Goal: Use online tool/utility: Utilize a website feature to perform a specific function

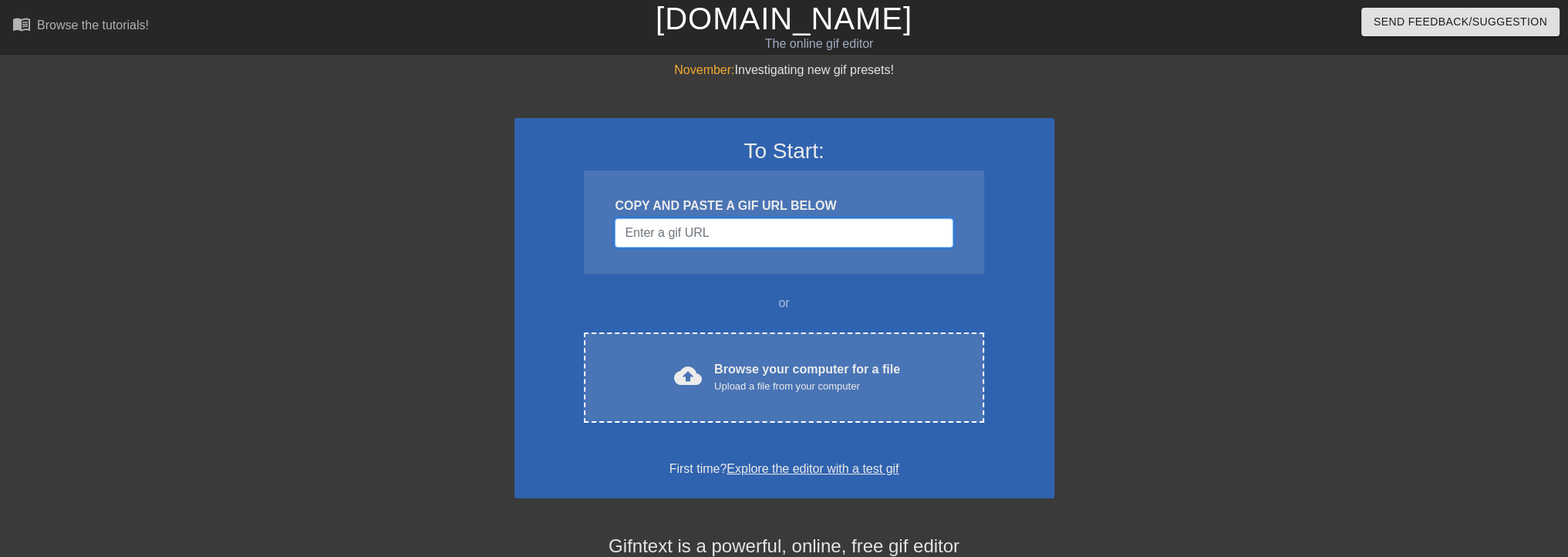
click at [661, 237] on input "Username" at bounding box center [784, 233] width 338 height 29
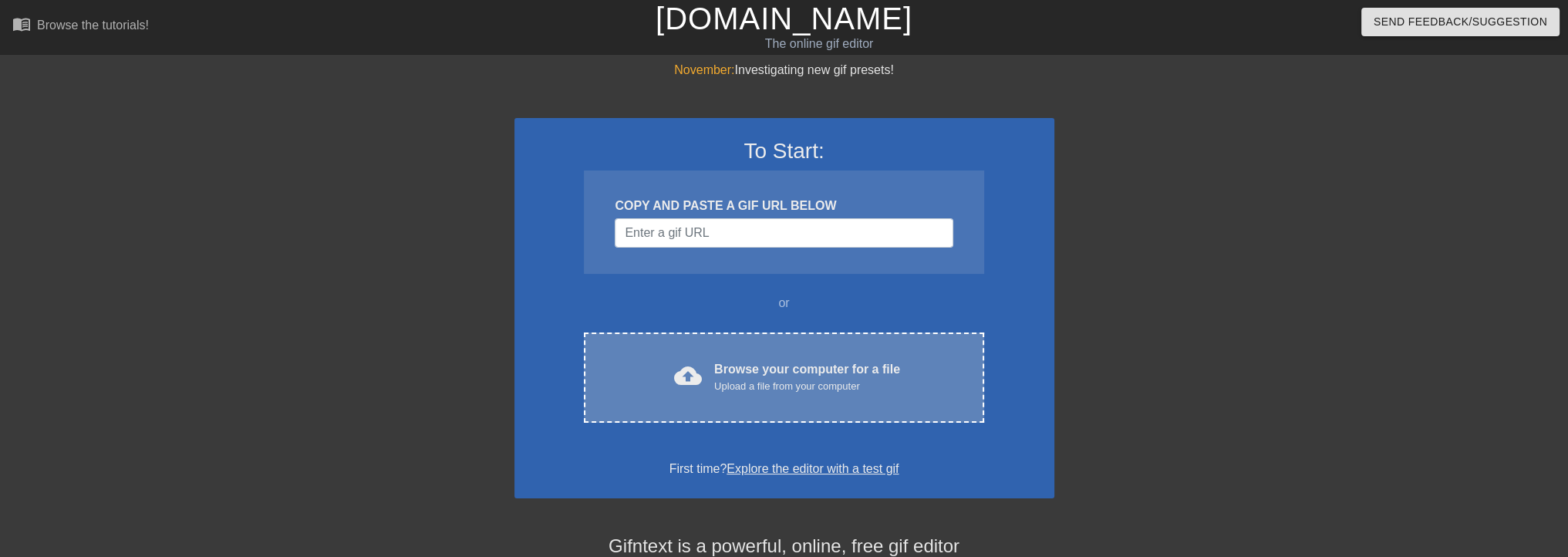
click at [747, 368] on div "Browse your computer for a file Upload a file from your computer" at bounding box center [807, 377] width 186 height 34
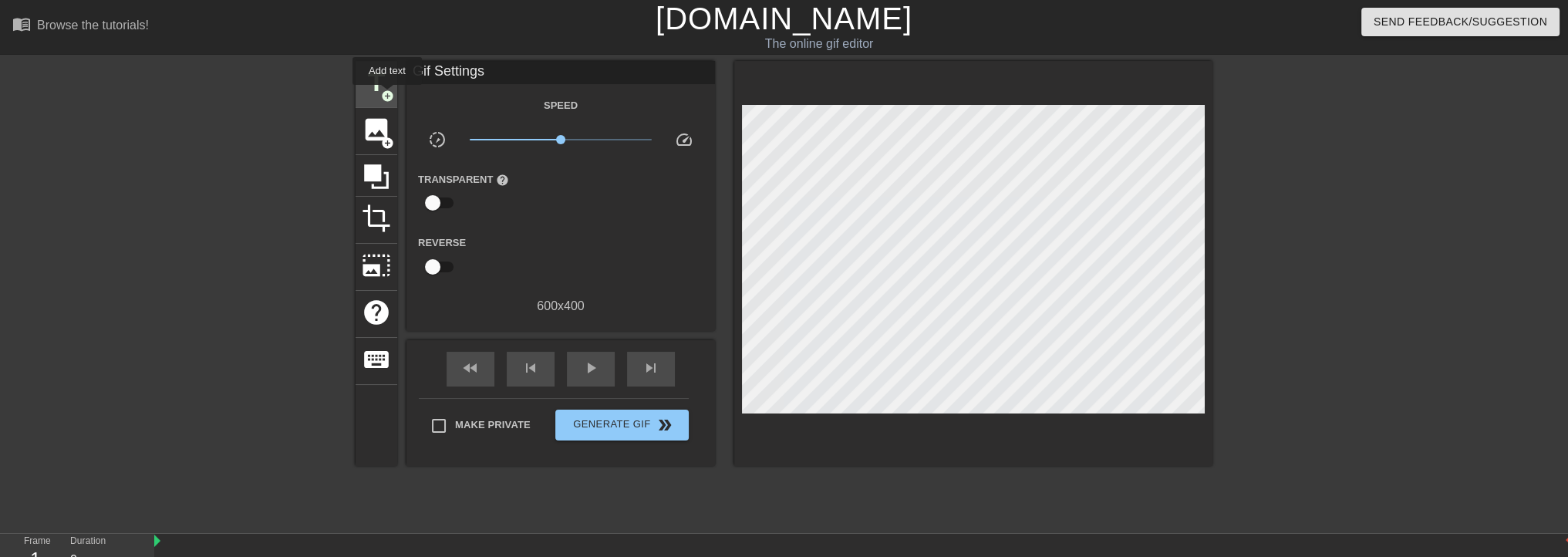
click at [387, 96] on span "add_circle" at bounding box center [387, 96] width 13 height 13
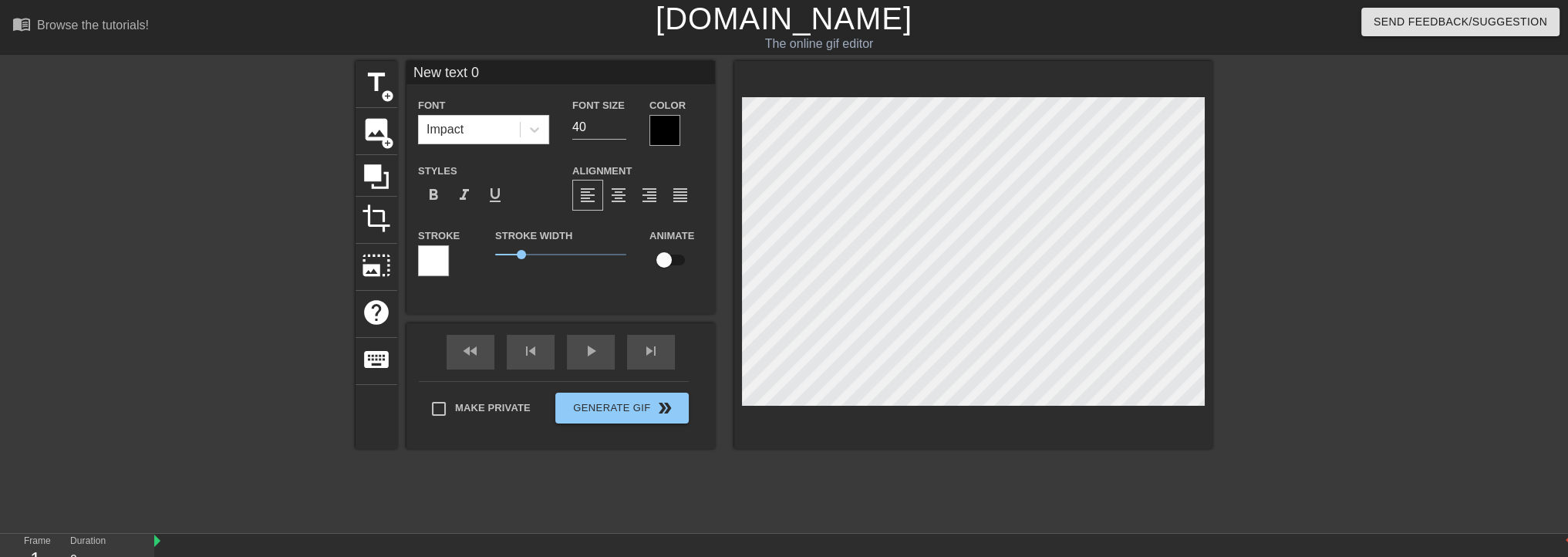
scroll to position [2, 3]
click at [532, 127] on icon at bounding box center [534, 130] width 9 height 6
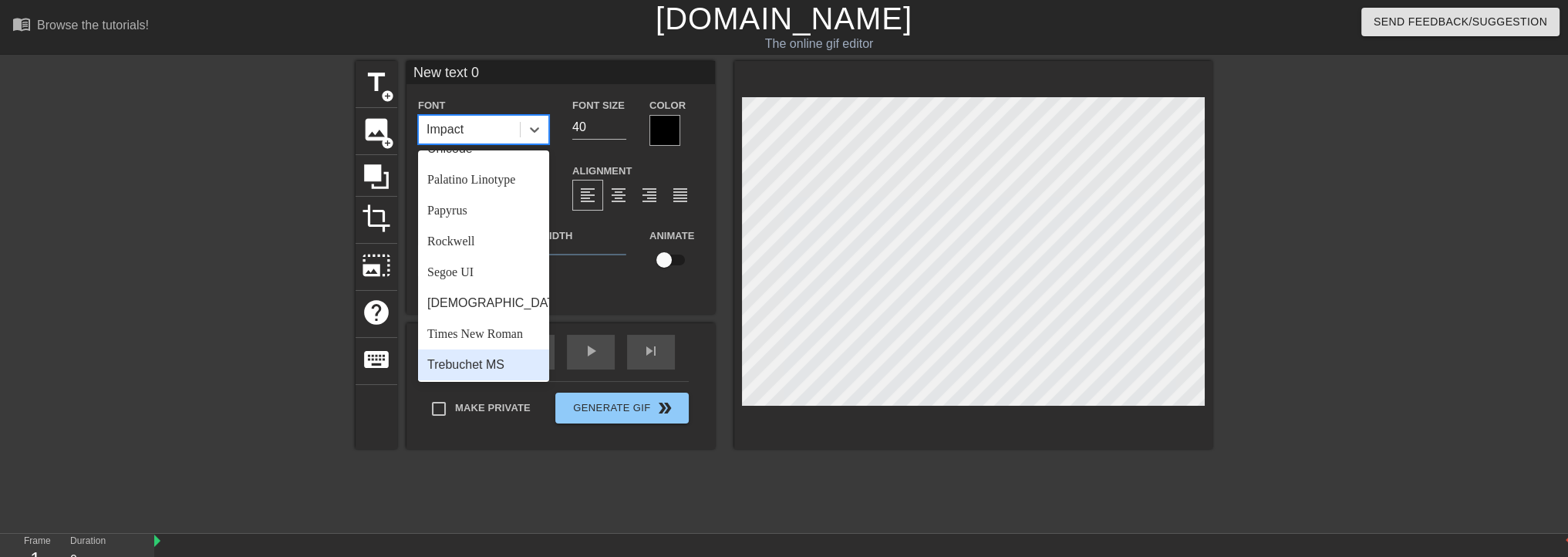
scroll to position [552, 0]
click at [489, 368] on div "Verdana" at bounding box center [483, 363] width 131 height 31
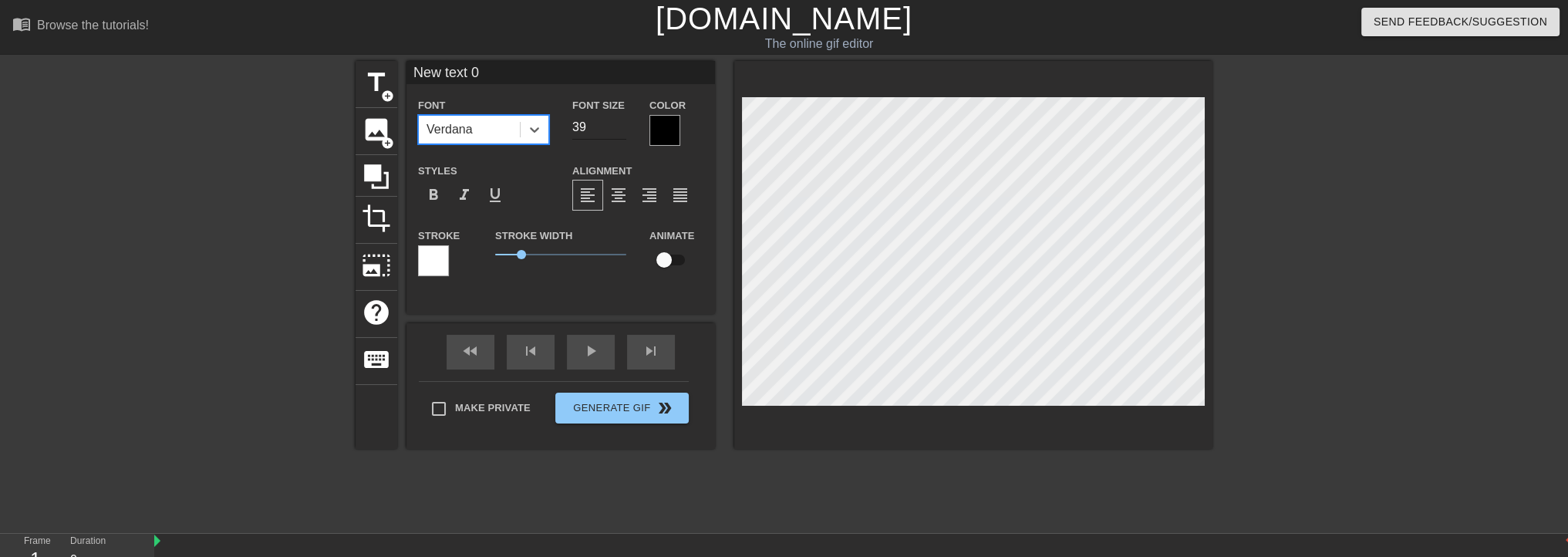
click at [619, 128] on input "39" at bounding box center [599, 127] width 54 height 25
click at [619, 127] on input "24" at bounding box center [599, 127] width 54 height 25
click at [619, 127] on input "23" at bounding box center [599, 127] width 54 height 25
click at [619, 127] on input "22" at bounding box center [599, 127] width 54 height 25
click at [619, 127] on input "21" at bounding box center [599, 127] width 54 height 25
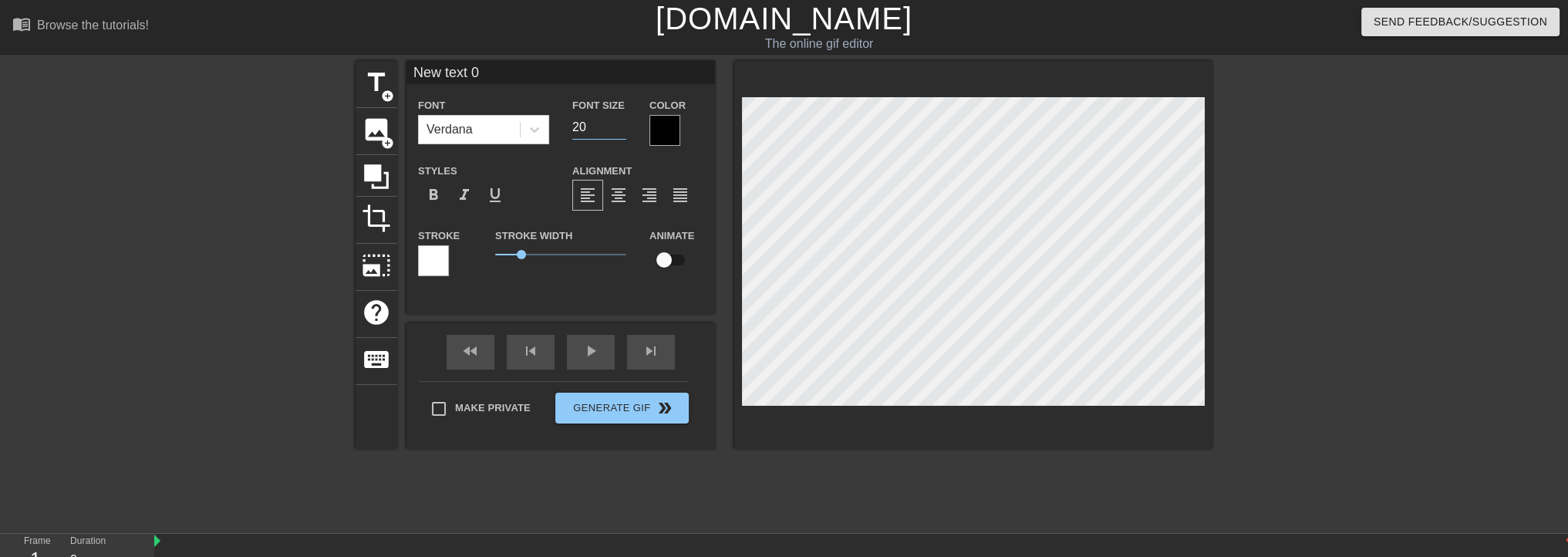
click at [619, 127] on input "20" at bounding box center [599, 127] width 54 height 25
type input "21"
click at [617, 121] on input "21" at bounding box center [599, 127] width 54 height 25
click at [441, 195] on span "format_bold" at bounding box center [433, 195] width 19 height 19
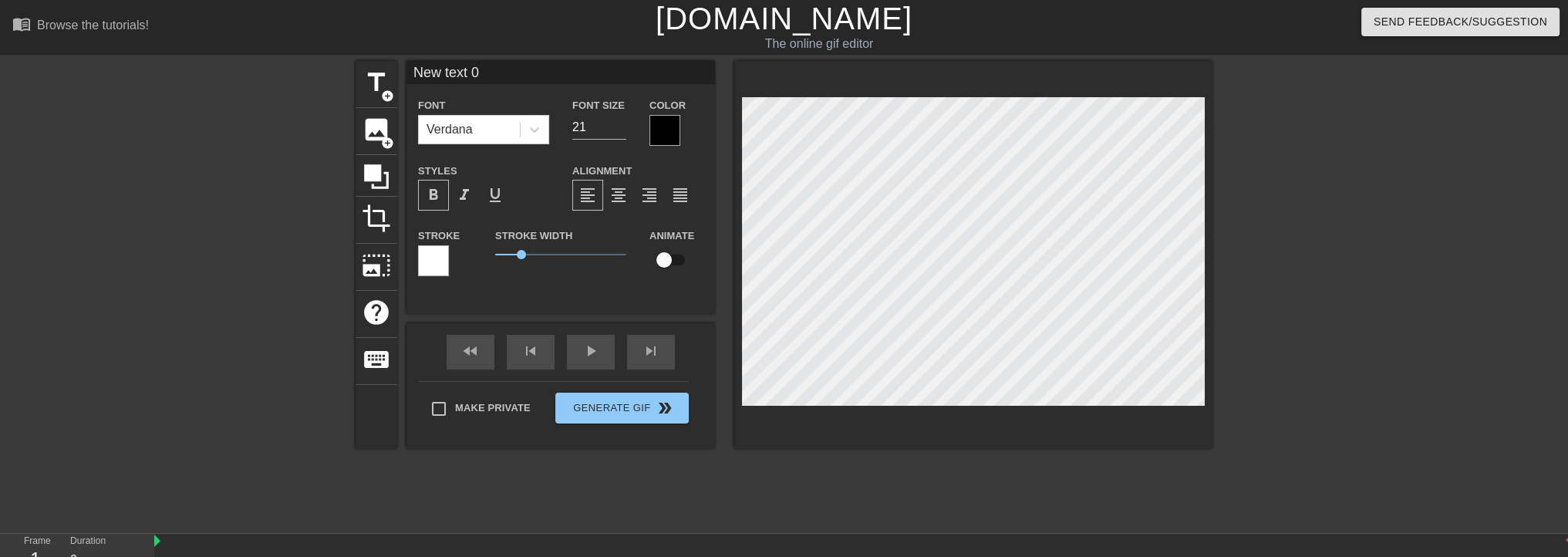
scroll to position [2, 4]
type input "C"
type textarea "C"
type input "Ci"
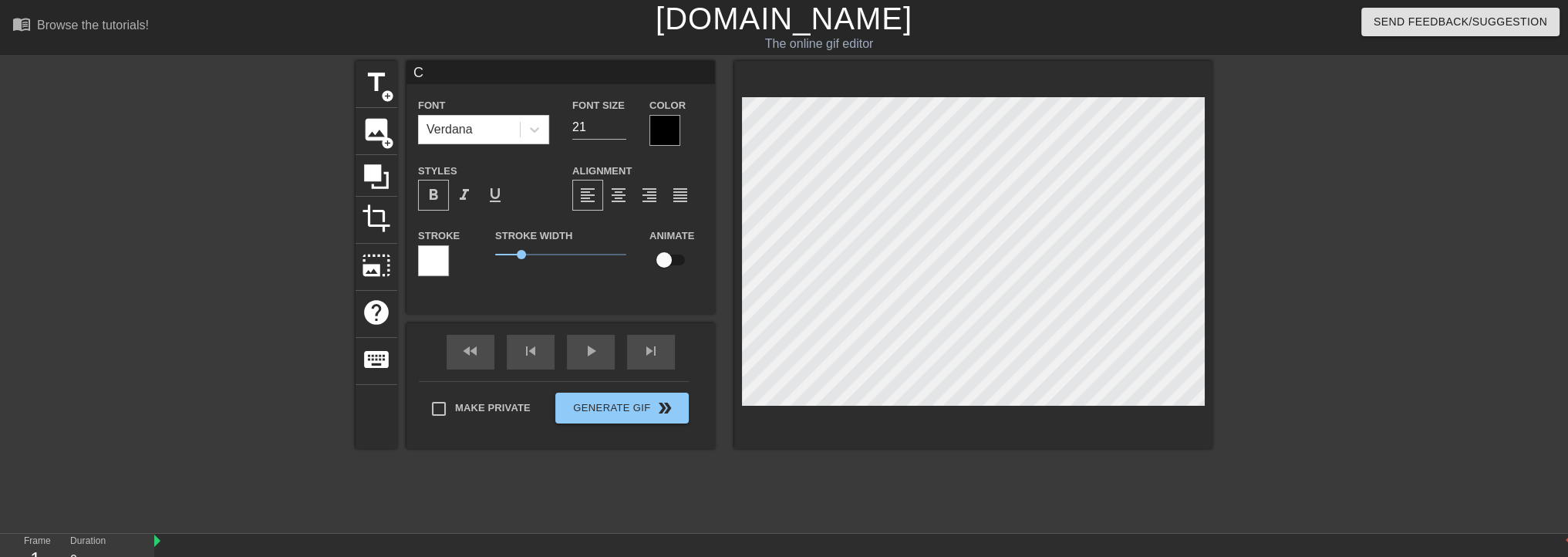
type textarea "Ci"
type input "Cia"
type textarea "Cia"
type input "Ciao"
type textarea "Ciao"
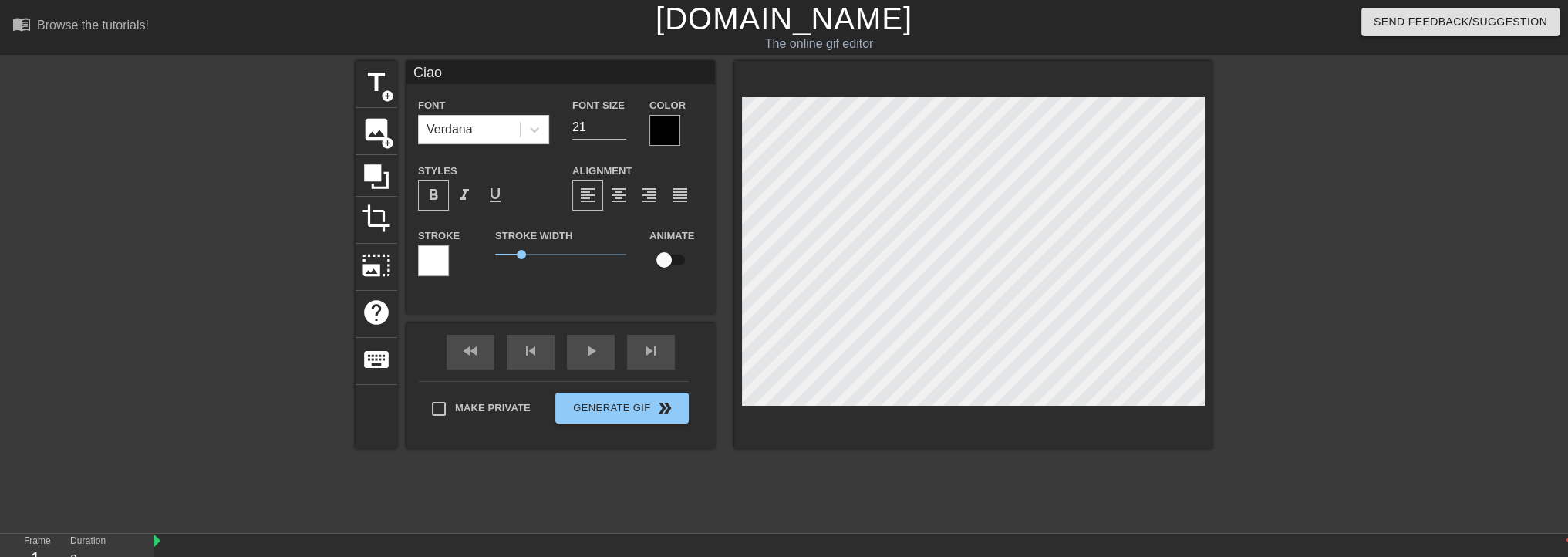
type input "Ciao,"
type textarea "Ciao,"
type input "Ciao,"
type textarea "Ciao,"
type input "Ciao, s"
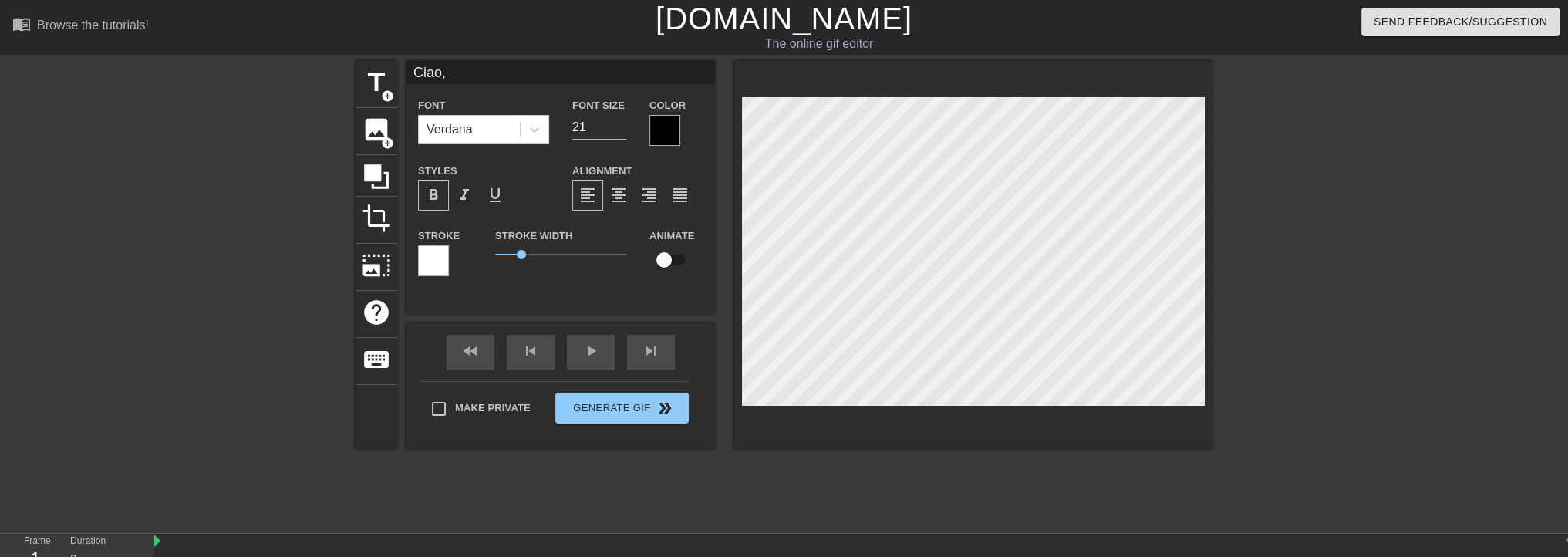
type textarea "Ciao, s"
type input "Ciao, se"
type textarea "Ciao, se"
type input "Ciao, sec"
type textarea "Ciao, sec"
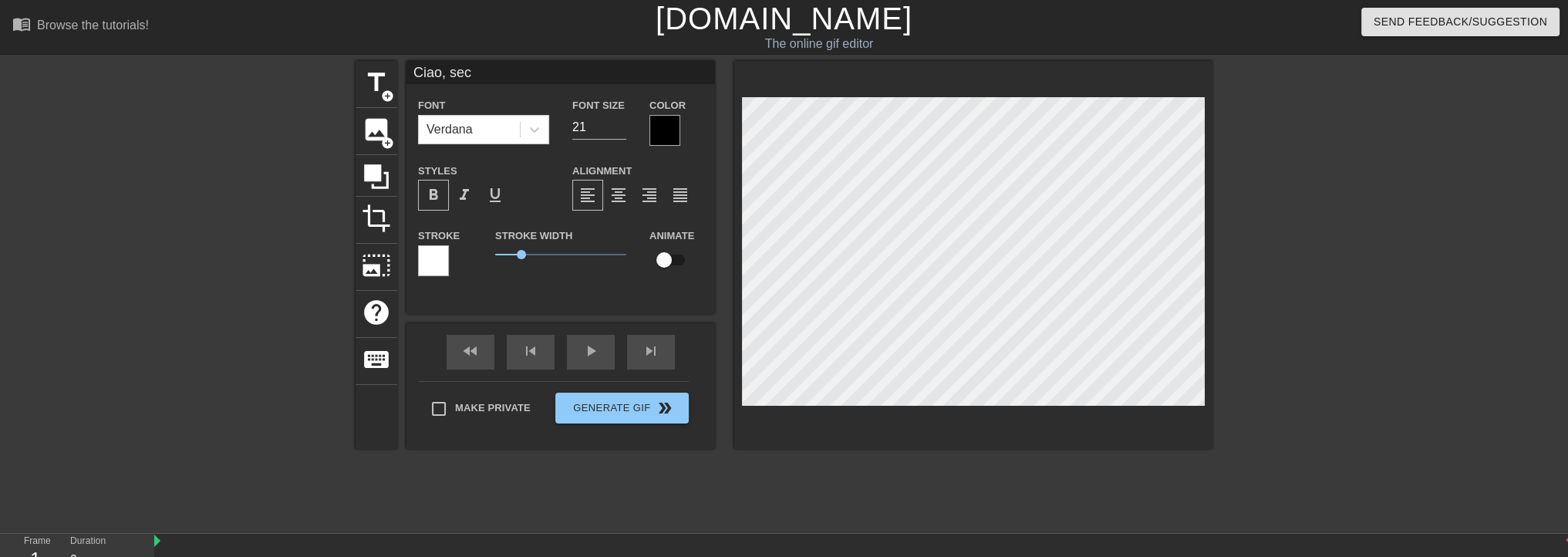
type input "Ciao, seco"
type textarea "Ciao, seco"
type input "Ciao, secon"
type textarea "Ciao, secon"
type input "Ciao, second"
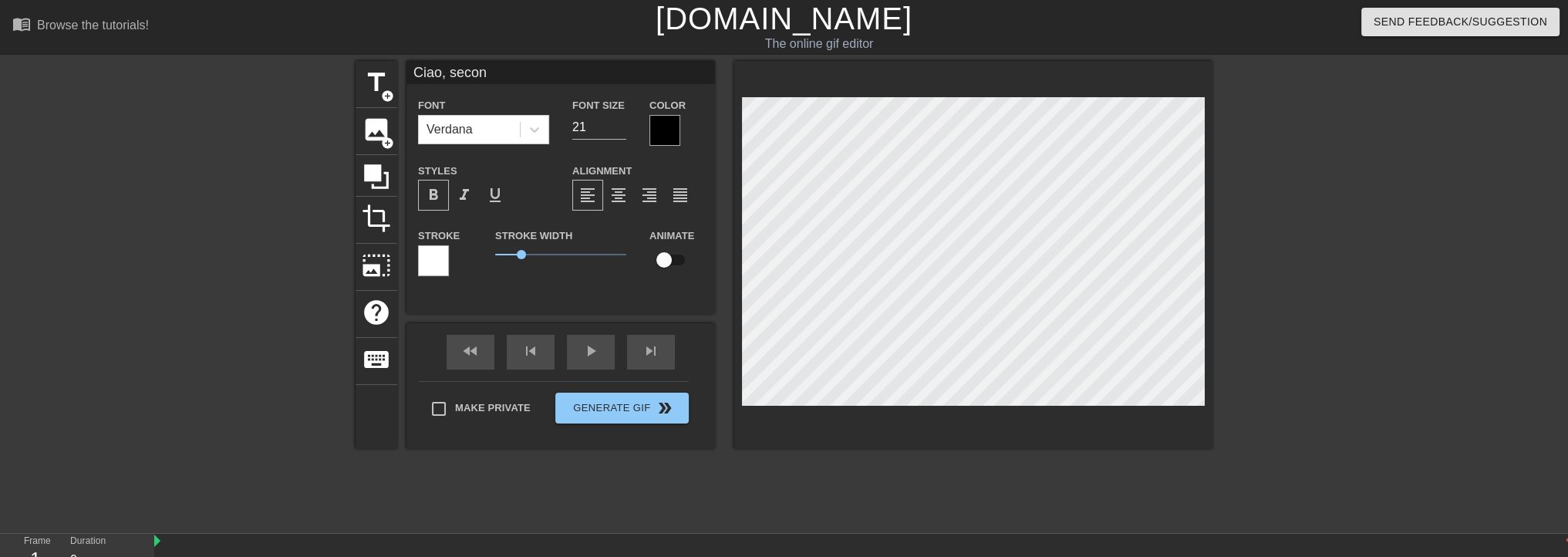
type textarea "Ciao, second"
type input "Ciao, secondo"
type textarea "Ciao, secondo"
type input "Ciao, secondo"
type textarea "Ciao, secondo"
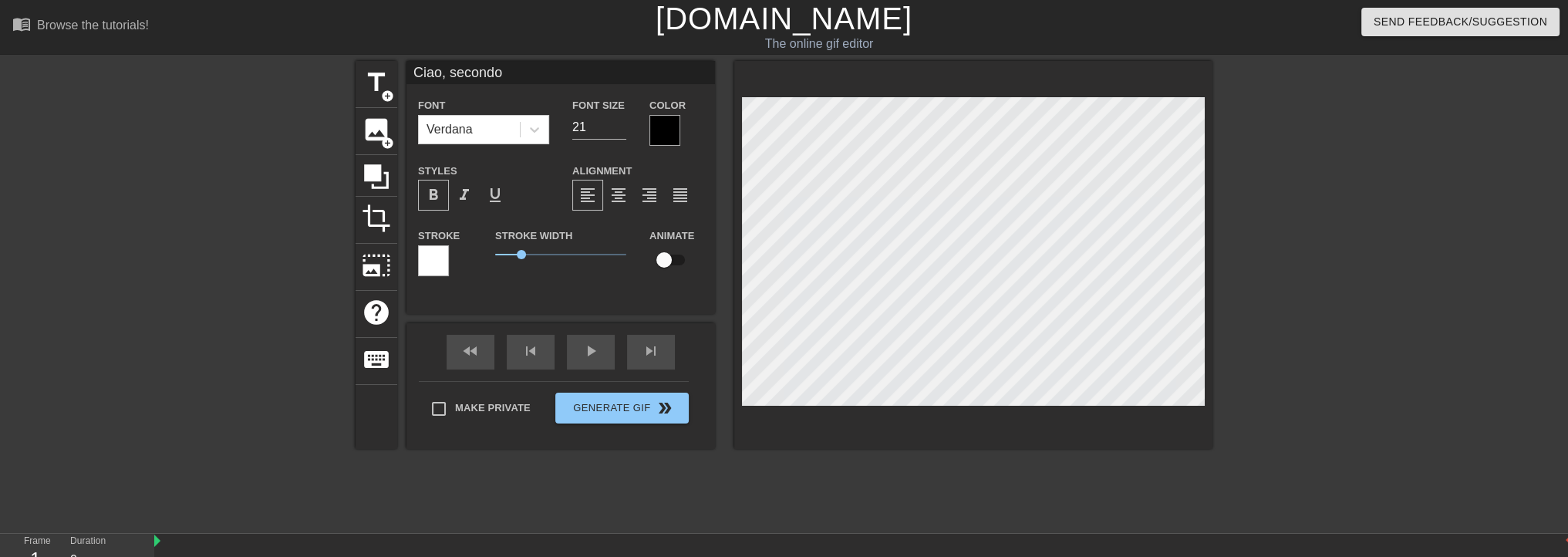
type input "Ciao, secondo t"
type textarea "Ciao, secondo t"
type input "Ciao, secondo te"
type textarea "Ciao, secondo te"
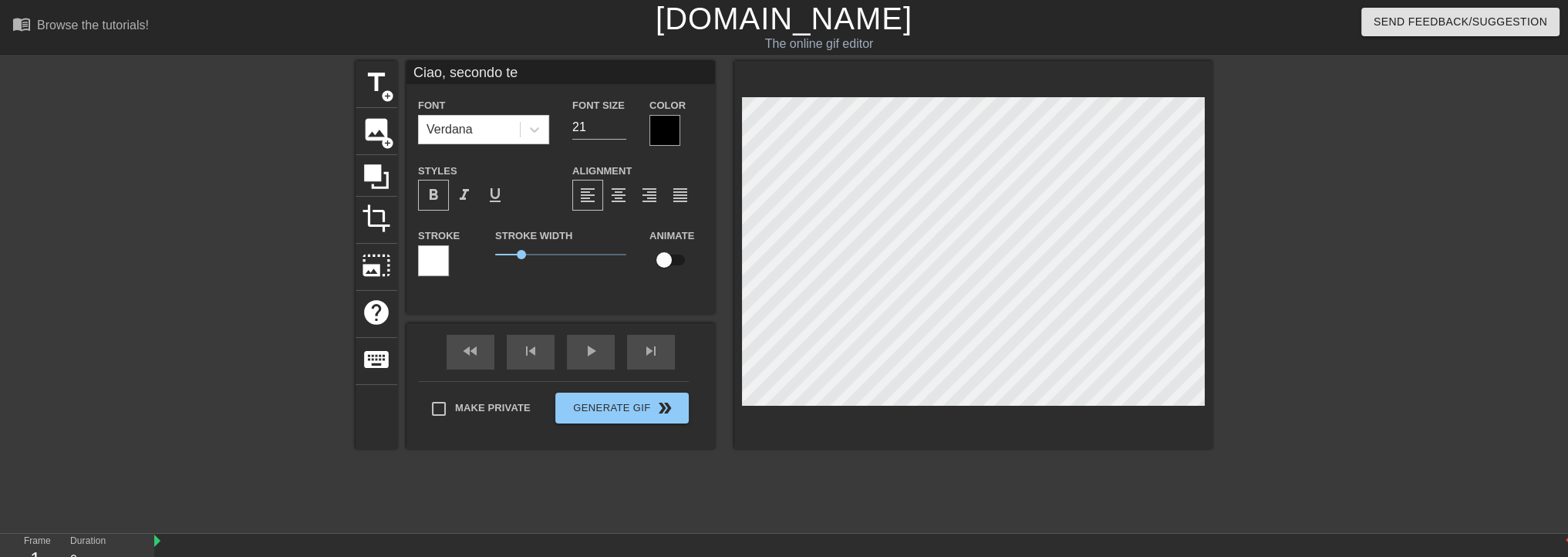
type input "Ciao, secondo te"
type textarea "Ciao, secondo te"
type input "Ciao, secondo [PERSON_NAME]"
type textarea "Ciao, secondo te d"
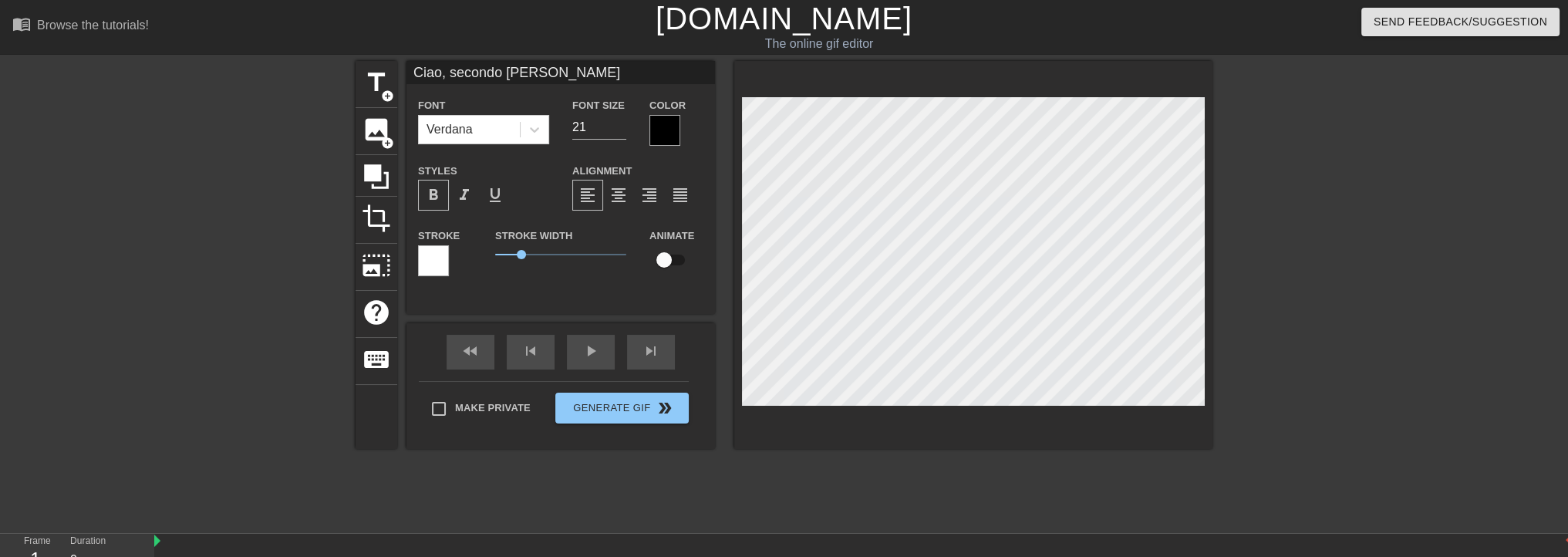
type input "Ciao, secondo tede"
type textarea "Ciao, secondo te de"
type input "Ciao, secondo [PERSON_NAME]"
type textarea "Ciao, secondo te dev"
type input "Ciao, secondo tedevo"
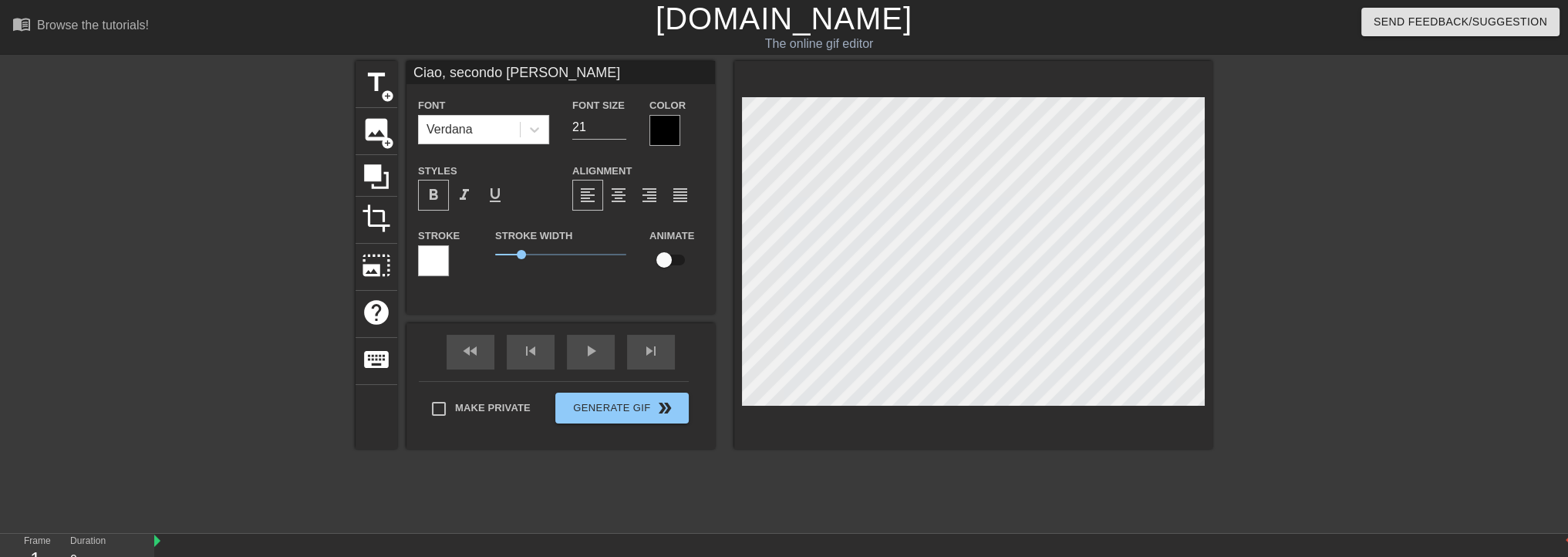
type textarea "Ciao, secondo te devo"
type input "Ciao, secondo tedevo"
type textarea "Ciao, secondo te devo"
type input "Ciao, secondo tedevo p"
type textarea "Ciao, secondo te devo p"
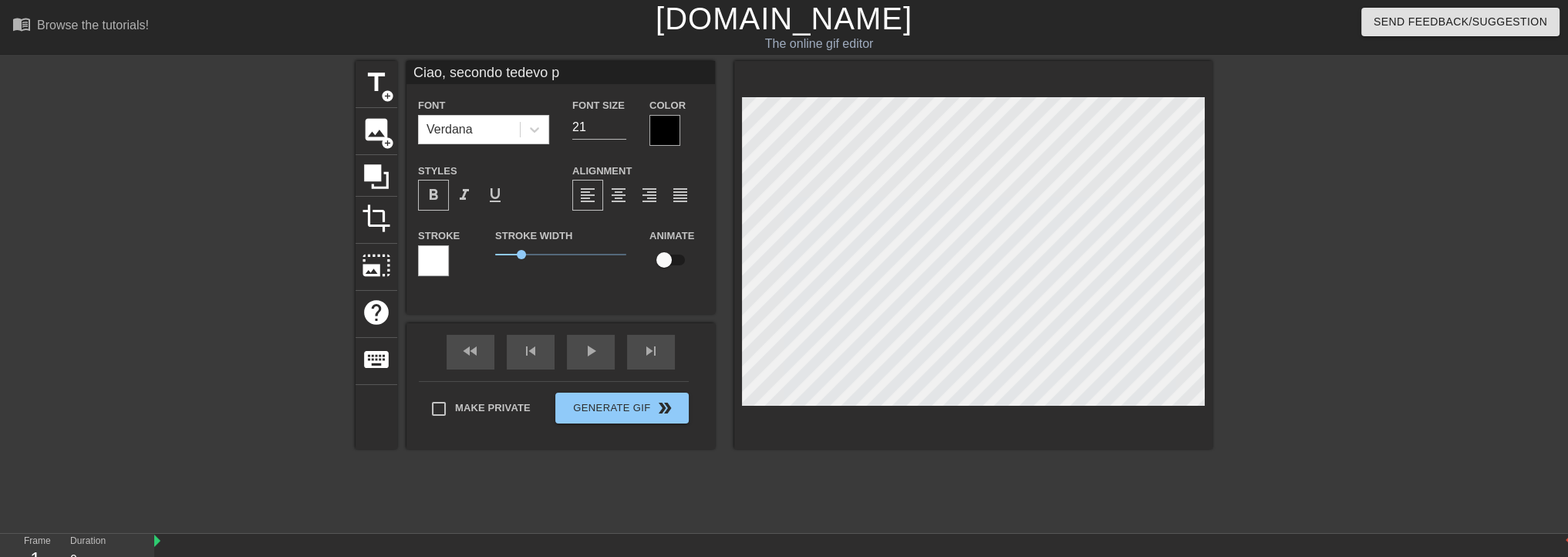
type input "Ciao, secondo tedevo pu"
type textarea "Ciao, secondo te devo pu"
type input "Ciao, secondo tedevo pub"
type textarea "Ciao, secondo te devo pub"
type input "Ciao, secondo tedevo pubb"
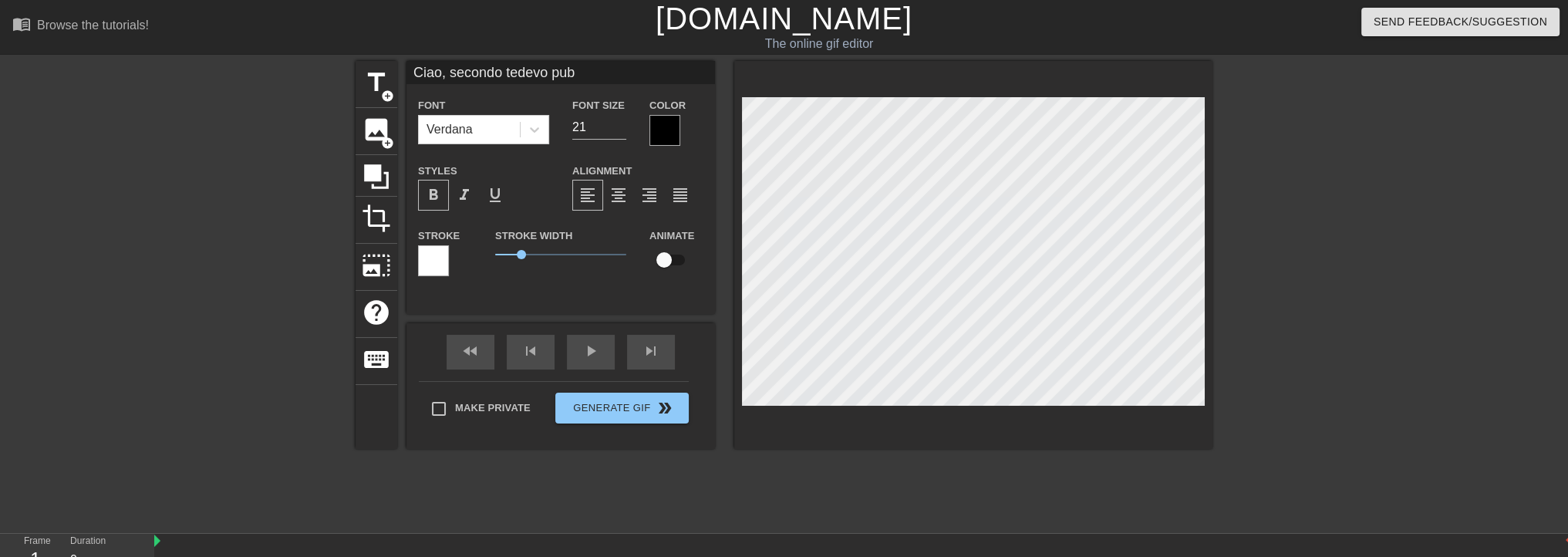
type textarea "Ciao, secondo te devo pubb"
type input "Ciao, secondo tedevo pubbl"
type textarea "Ciao, secondo te devo pubbl"
type input "Ciao, secondo tedevo pubbli"
type textarea "Ciao, secondo te devo pubbli"
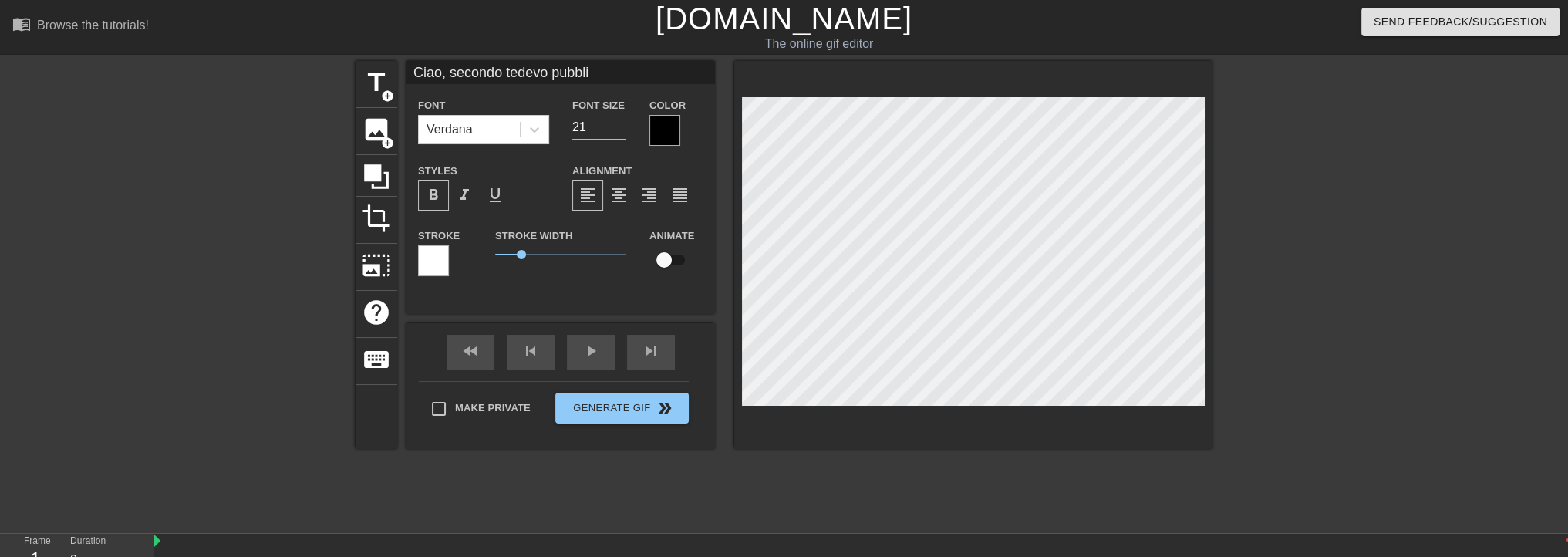
type input "Ciao, secondo tedevo pubblic"
type textarea "Ciao, secondo te devo pubblic"
type input "Ciao, secondo tedevo pubblica"
type textarea "Ciao, secondo te devo pubblica"
type input "Ciao, secondo [PERSON_NAME] pubblicar"
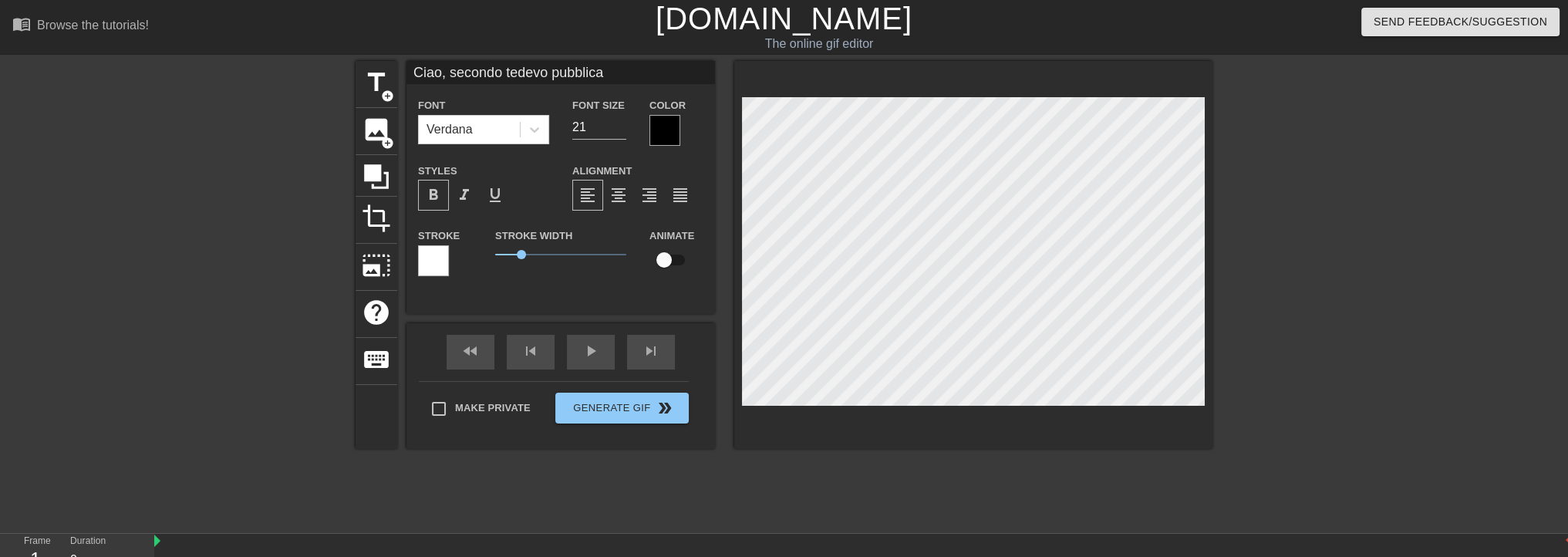
type textarea "Ciao, secondo te devo pubblicar"
type input "Ciao, secondo tedevo pubblicare"
type textarea "Ciao, secondo te devo pubblicare"
type input "Ciao, secondo tedevo pubblicare"
type textarea "Ciao, secondo te devo pubblicare"
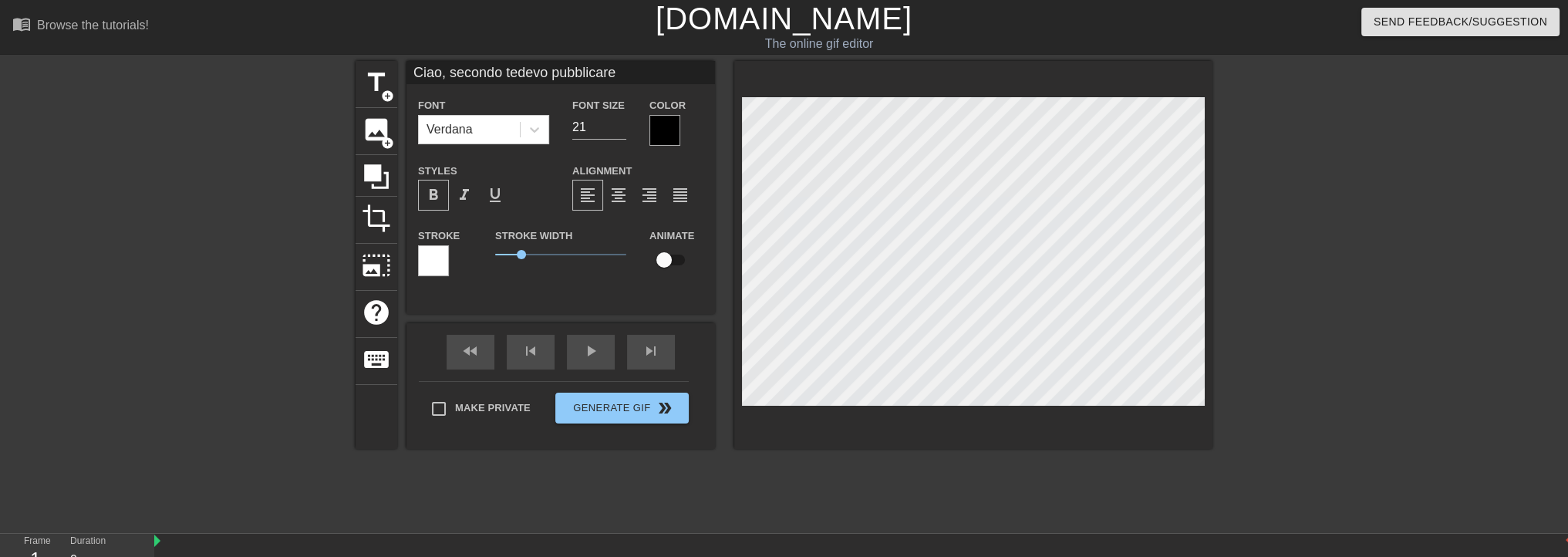
type input "Ciao, secondo tedevo pubblicare i"
type textarea "Ciao, secondo te devo pubblicare i"
type input "Ciao, secondo [PERSON_NAME] pubblicare il"
type textarea "Ciao, secondo te devo pubblicare il"
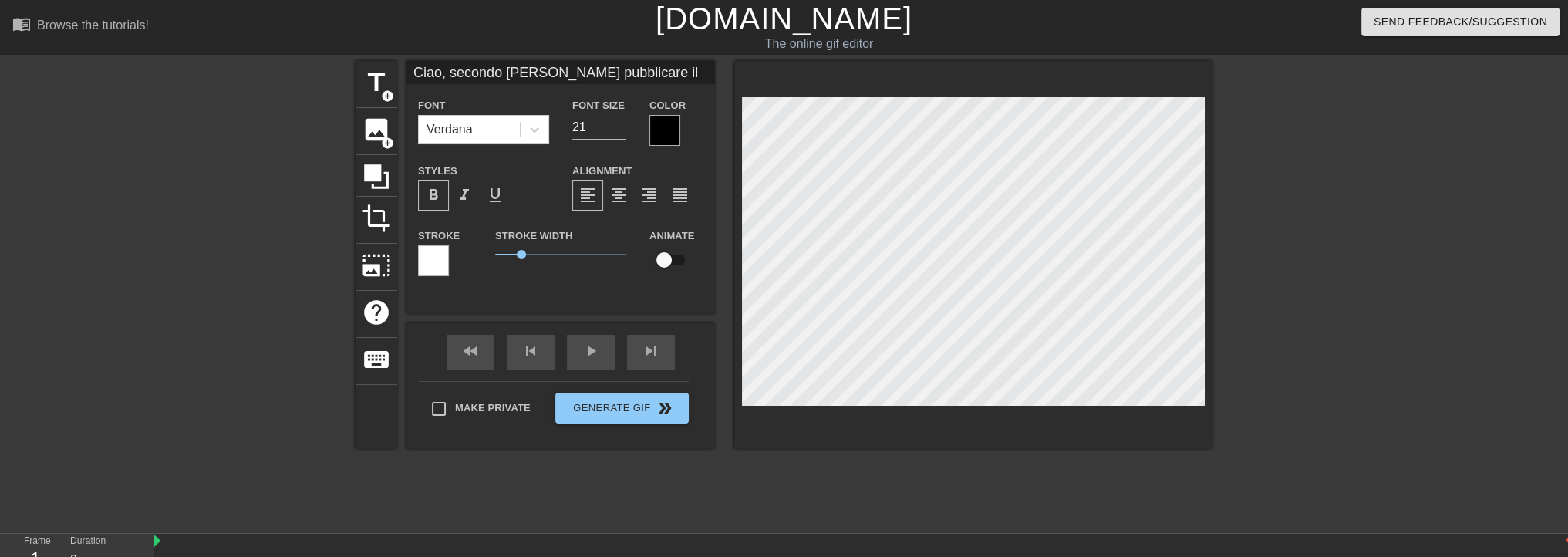
type input "Ciao, secondo [PERSON_NAME] pubblicare il"
type textarea "Ciao, secondo te devo pubblicare il"
type input "Ciao, secondo [PERSON_NAME] pubblicare ilc"
type textarea "Ciao, secondo te devo pubblicare il c"
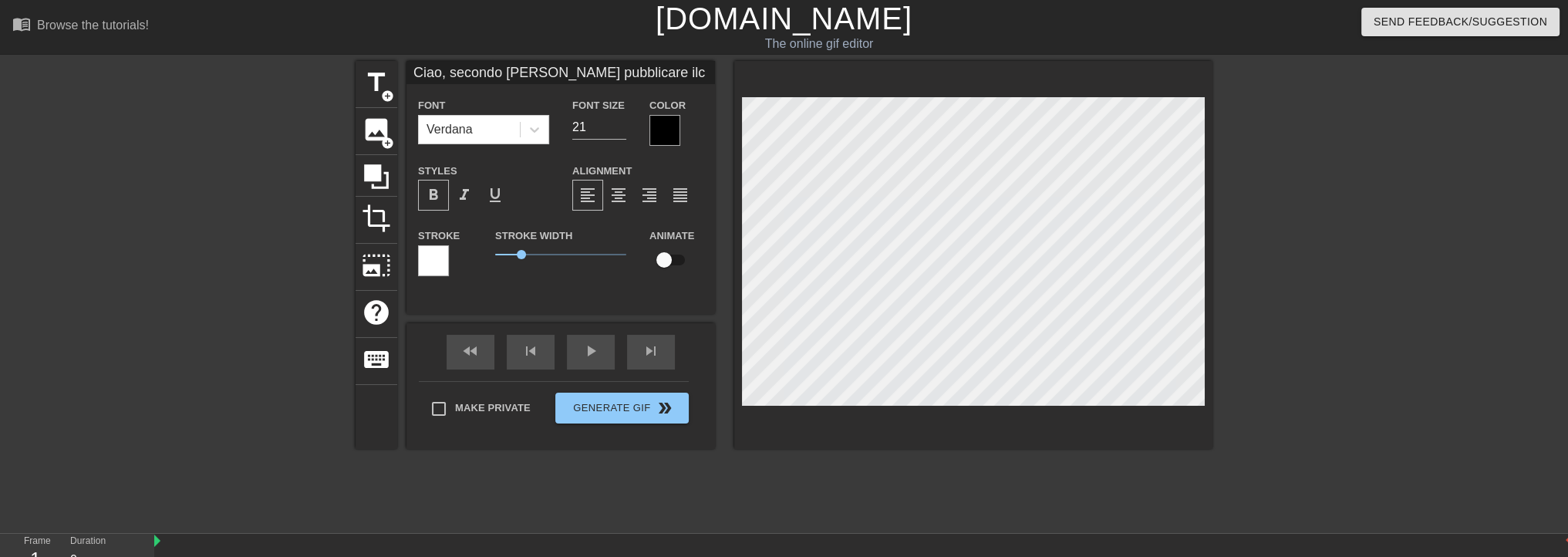
type input "Ciao, secondo [PERSON_NAME] pubblicare ilcu"
type textarea "Ciao, secondo te devo pubblicare il cu"
type input "Ciao, secondo [PERSON_NAME] pubblicare ilcur"
type textarea "Ciao, secondo te devo pubblicare il cur"
type input "Ciao, secondo [PERSON_NAME] pubblicare ilcurr"
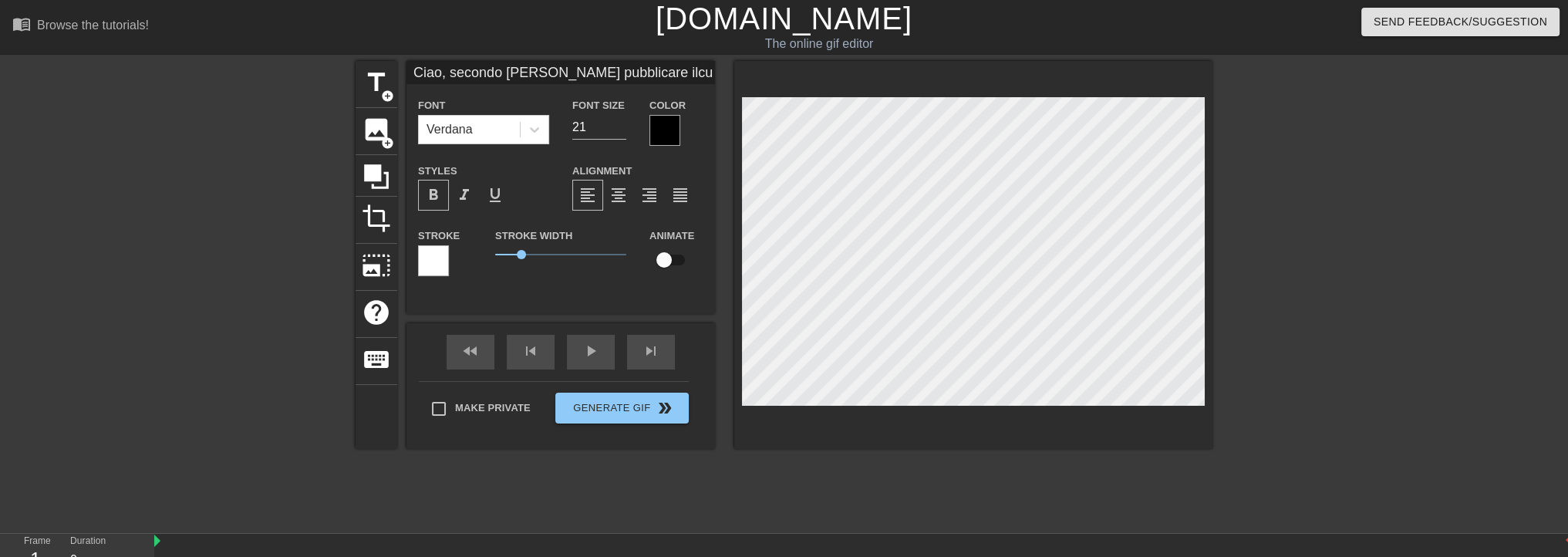
type textarea "Ciao, secondo te devo pubblicare il curr"
type input "Ciao, secondo [PERSON_NAME] pubblicare ilcurri"
type textarea "Ciao, secondo te devo pubblicare il curri"
type input "Ciao, secondo [PERSON_NAME] pubblicare ilcurric"
type textarea "Ciao, secondo te devo pubblicare il curric"
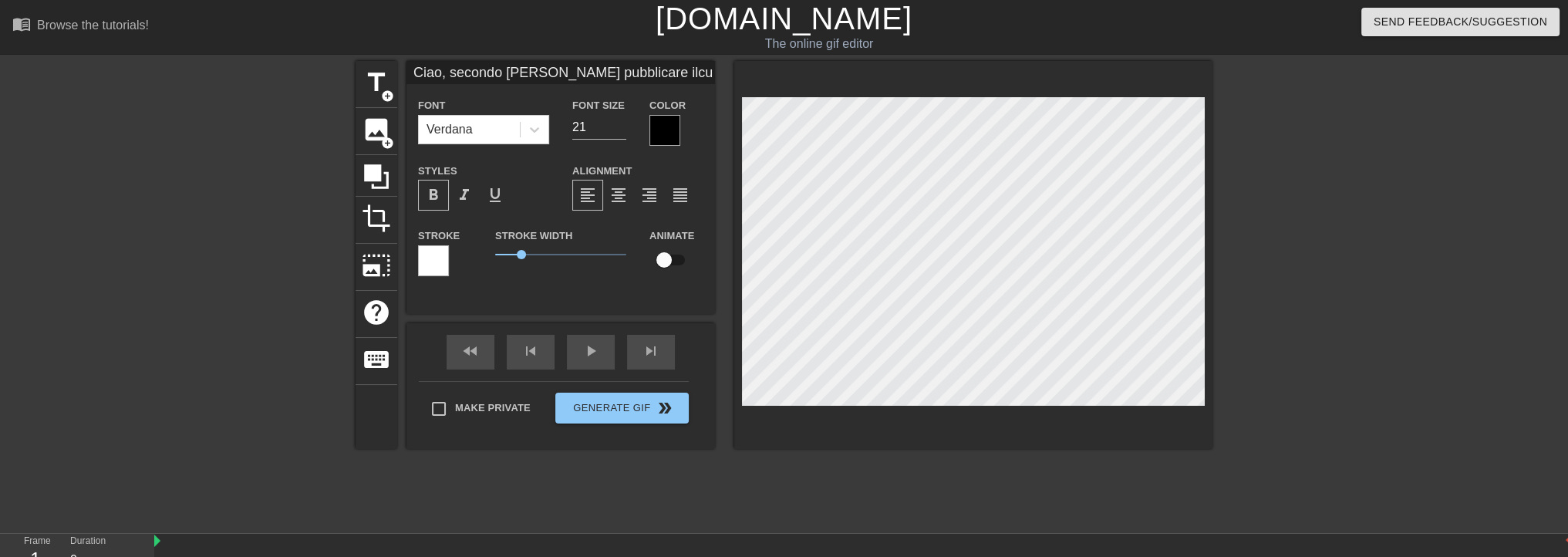
type input "Ciao, secondo [PERSON_NAME] pubblicare ilcurricu"
type textarea "Ciao, secondo te devo pubblicare il curricu"
type input "Ciao, secondo [PERSON_NAME] pubblicare ilcurricul"
type textarea "Ciao, secondo te devo pubblicare il curricul"
type input "Ciao, secondo [PERSON_NAME] pubblicare ilcurriculu"
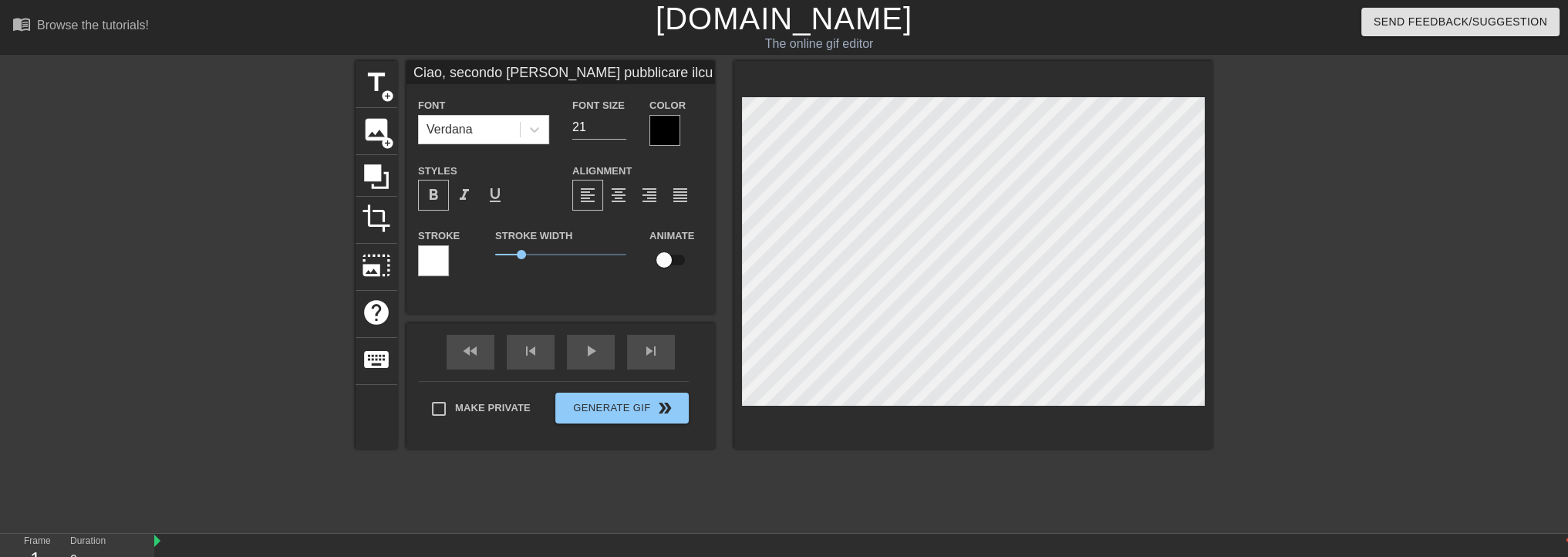
type textarea "Ciao, secondo te devo pubblicare il curriculu"
type input "Ciao, secondo [PERSON_NAME] pubblicare ilcurriculum"
type textarea "Ciao, secondo te devo pubblicare il curriculum"
type input "Ciao, secondo [PERSON_NAME] pubblicare ilcurriculum"
type textarea "Ciao, secondo te devo pubblicare il curriculum"
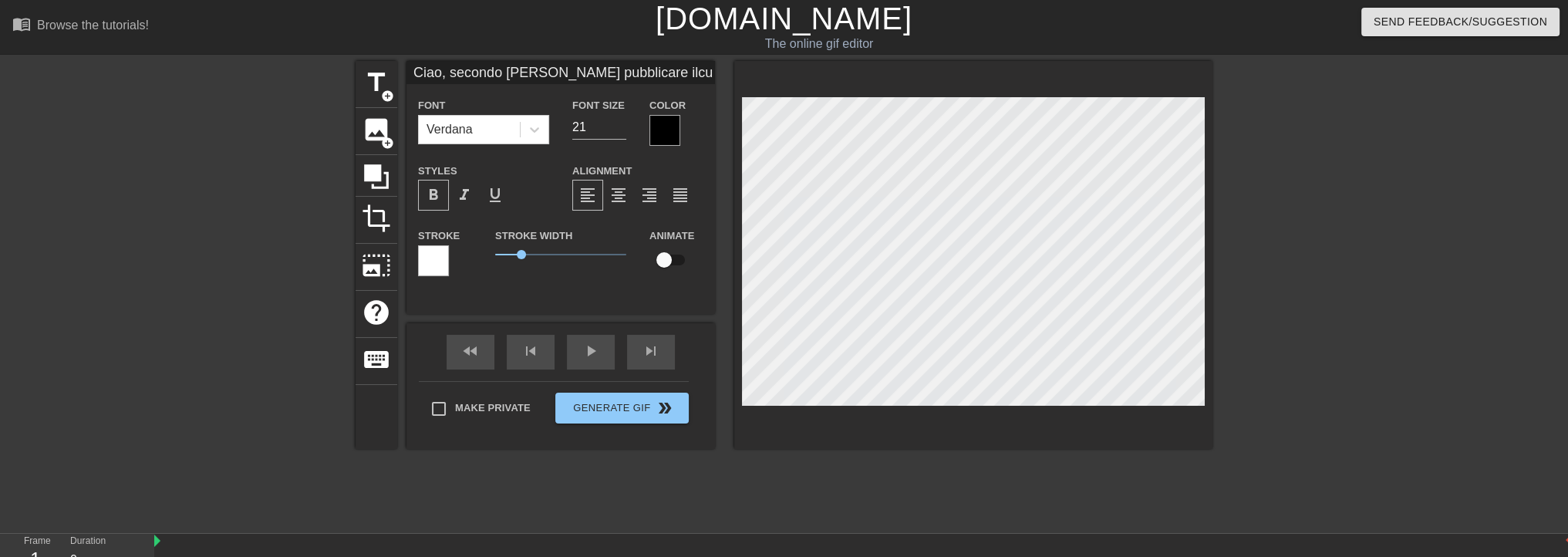
type input "Ciao, secondo [PERSON_NAME] pubblicare ilcurriculum d"
type textarea "Ciao, secondo te devo pubblicare il curriculum d"
type input "Ciao, secondo [PERSON_NAME] pubblicare ilcurriculum de"
type textarea "Ciao, secondo te devo pubblicare il curriculum de"
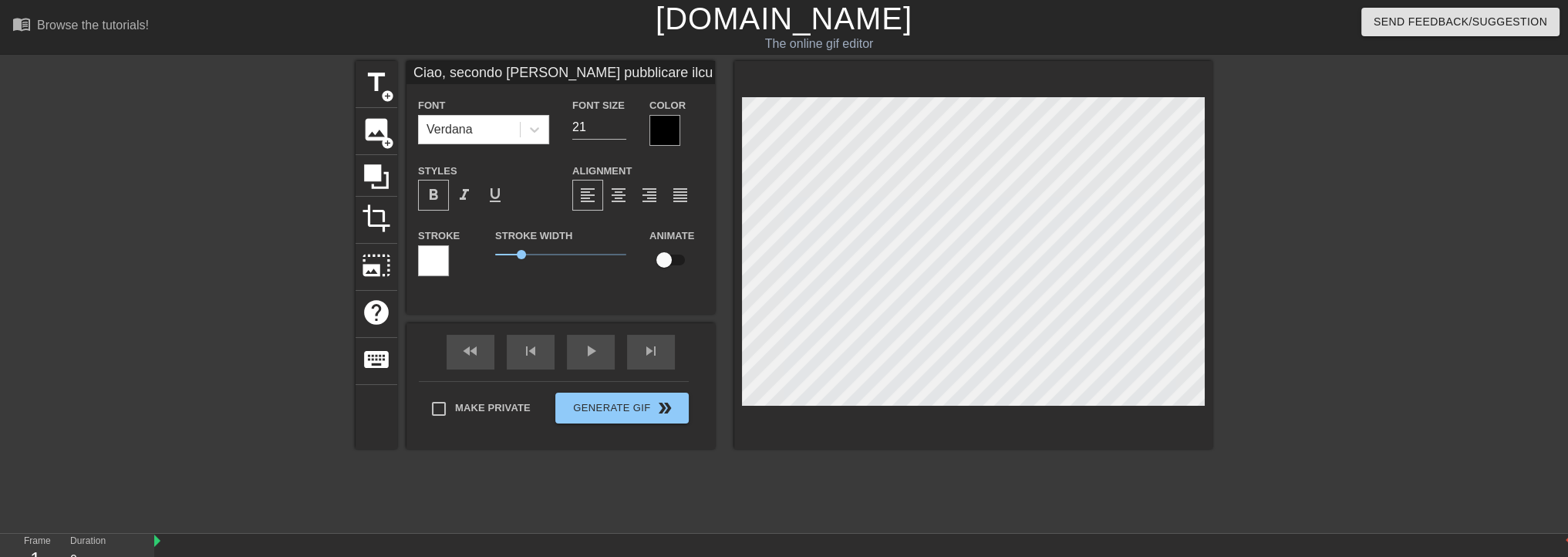
type input "Ciao, secondo [PERSON_NAME] pubblicare ilcurriculum del"
type textarea "Ciao, secondo te devo pubblicare il curriculum del"
type input "Ciao, secondo [PERSON_NAME] pubblicare ilcurriculum del"
type textarea "Ciao, secondo te devo pubblicare il curriculum del"
type input "Ciao, secondo [PERSON_NAME] pubblicare ilcurriculum del d"
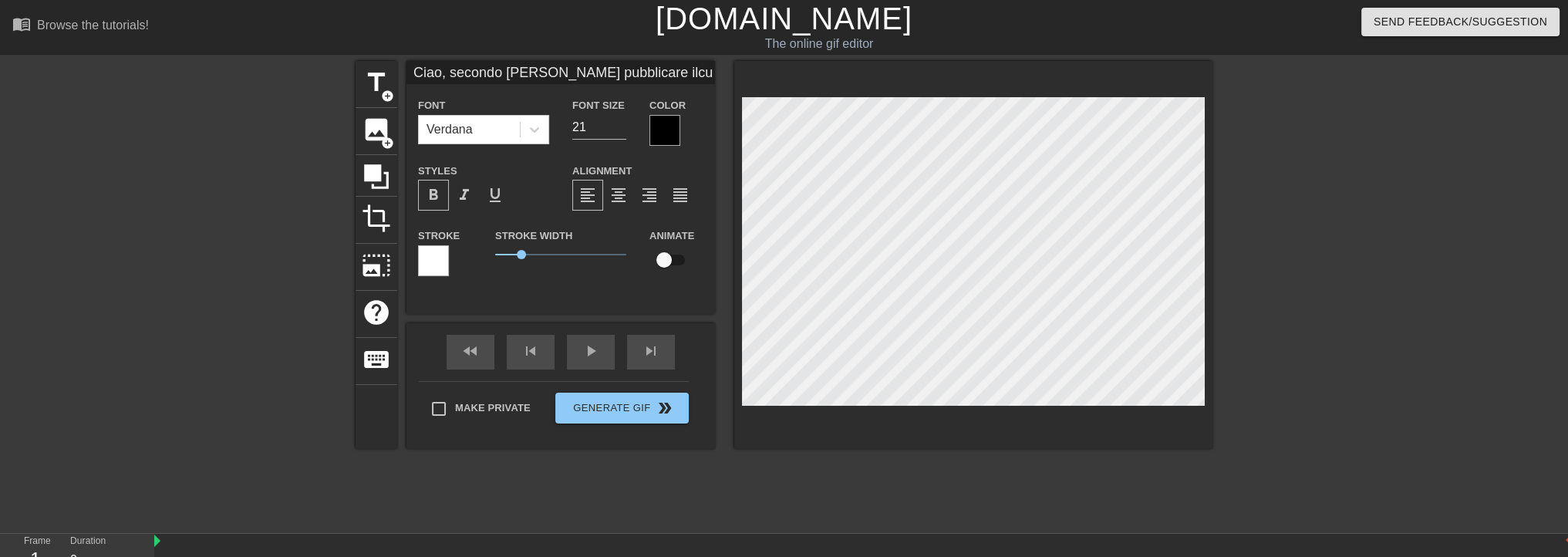
type textarea "Ciao, secondo te devo pubblicare il curriculum del d"
type input "Ciao, secondo [PERSON_NAME] pubblicare ilcurriculum del dp"
type textarea "Ciao, secondo te devo pubblicare il curriculum del dp"
type input "Ciao, secondo [PERSON_NAME] pubblicare ilcurriculum del dpo"
type textarea "Ciao, secondo te devo pubblicare il curriculum del dpo"
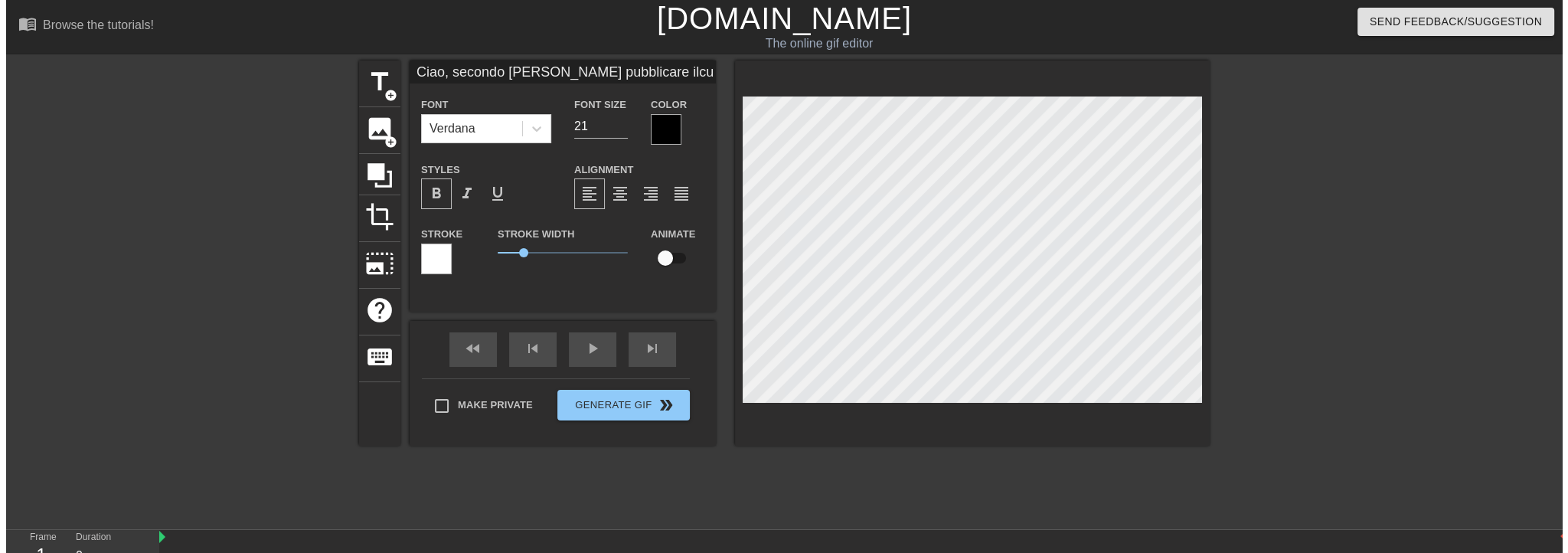
scroll to position [3, 6]
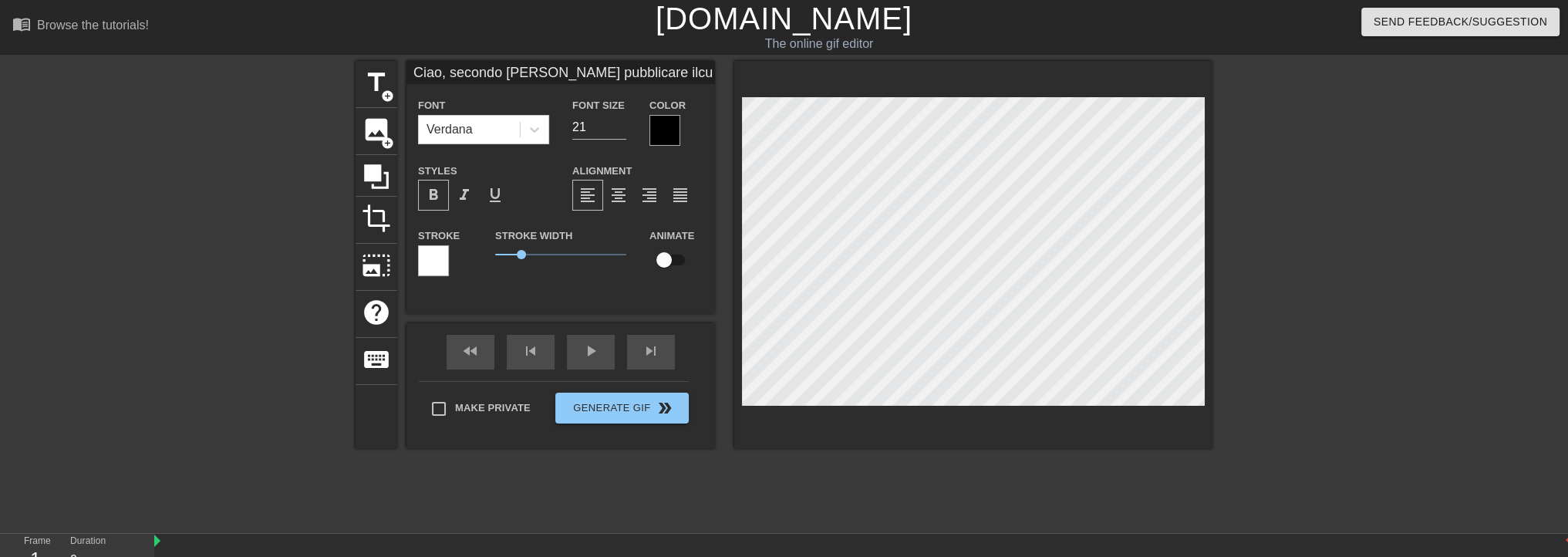
type input "Ciao, secondo [PERSON_NAME] pubblicare ilcurriculum del dpo?"
type textarea "Ciao, secondo te devo pubblicare il curriculum del dpo?"
click at [685, 195] on span "format_align_justify" at bounding box center [680, 195] width 19 height 19
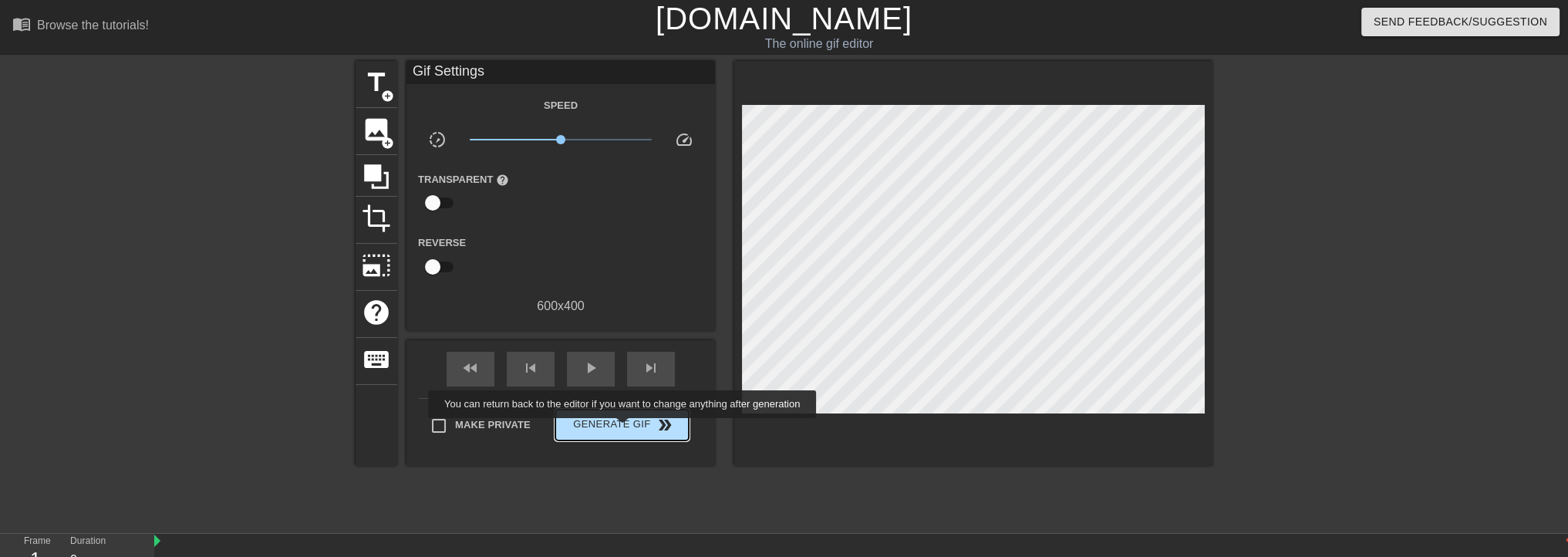
click at [624, 429] on span "Generate Gif double_arrow" at bounding box center [622, 424] width 121 height 19
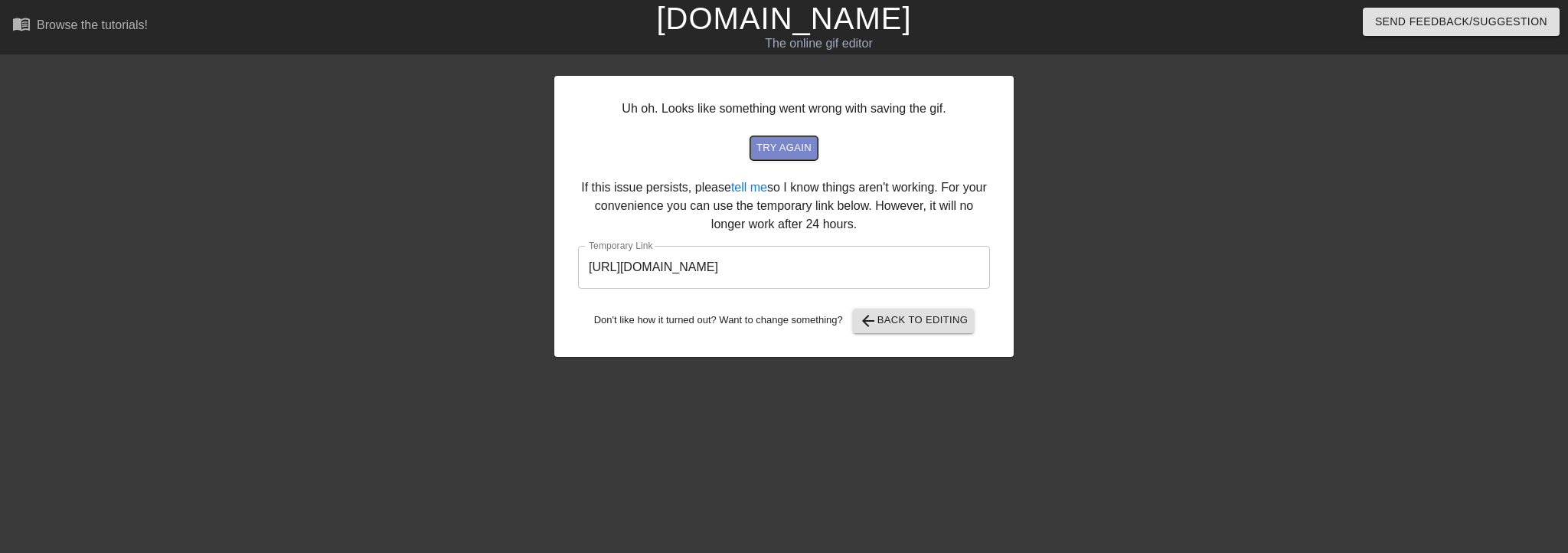
click at [783, 146] on span "try again" at bounding box center [783, 148] width 55 height 18
